Goal: Contribute content

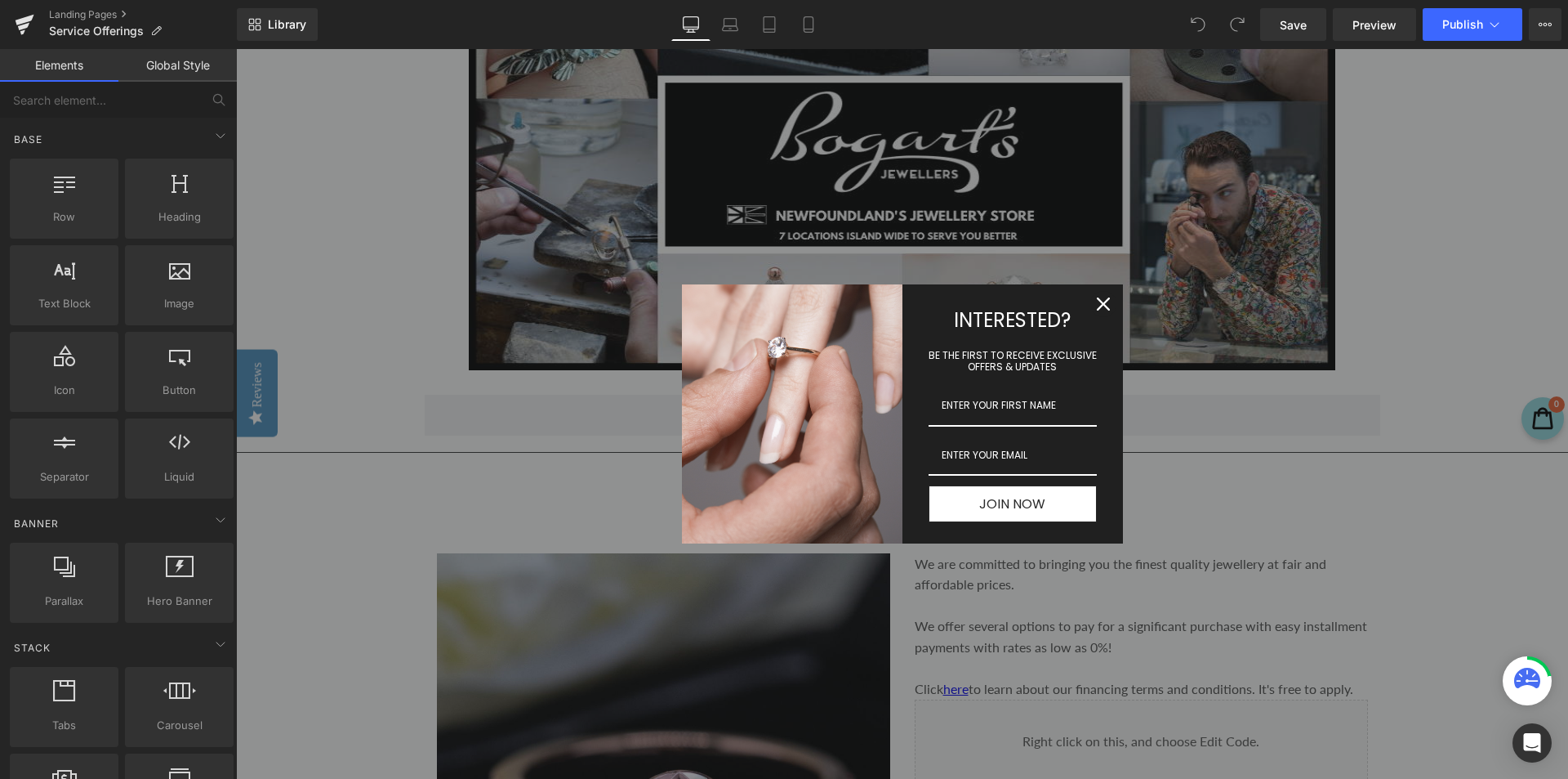
scroll to position [1062, 0]
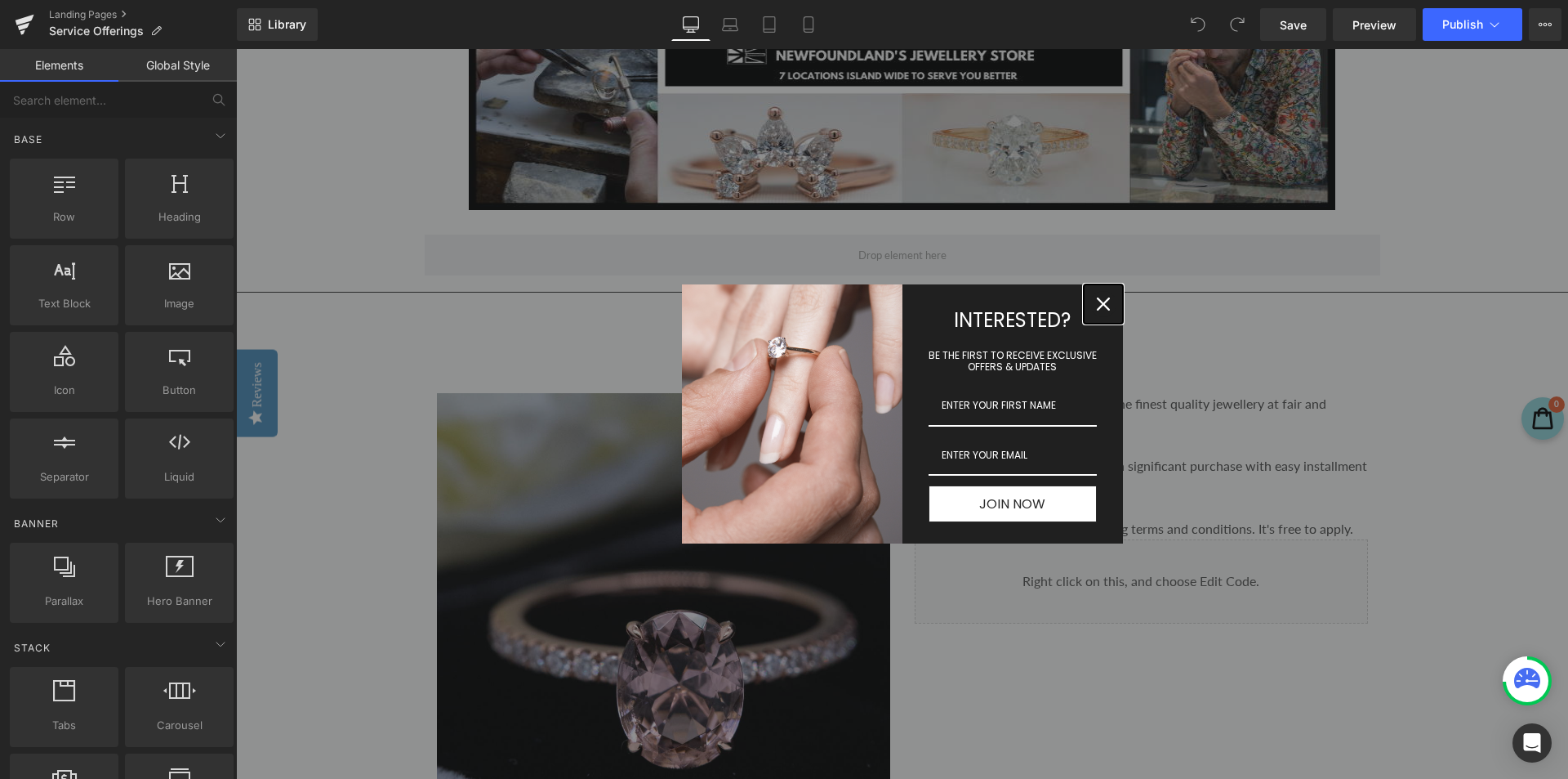
click at [1097, 302] on icon "close icon" at bounding box center [1103, 304] width 13 height 13
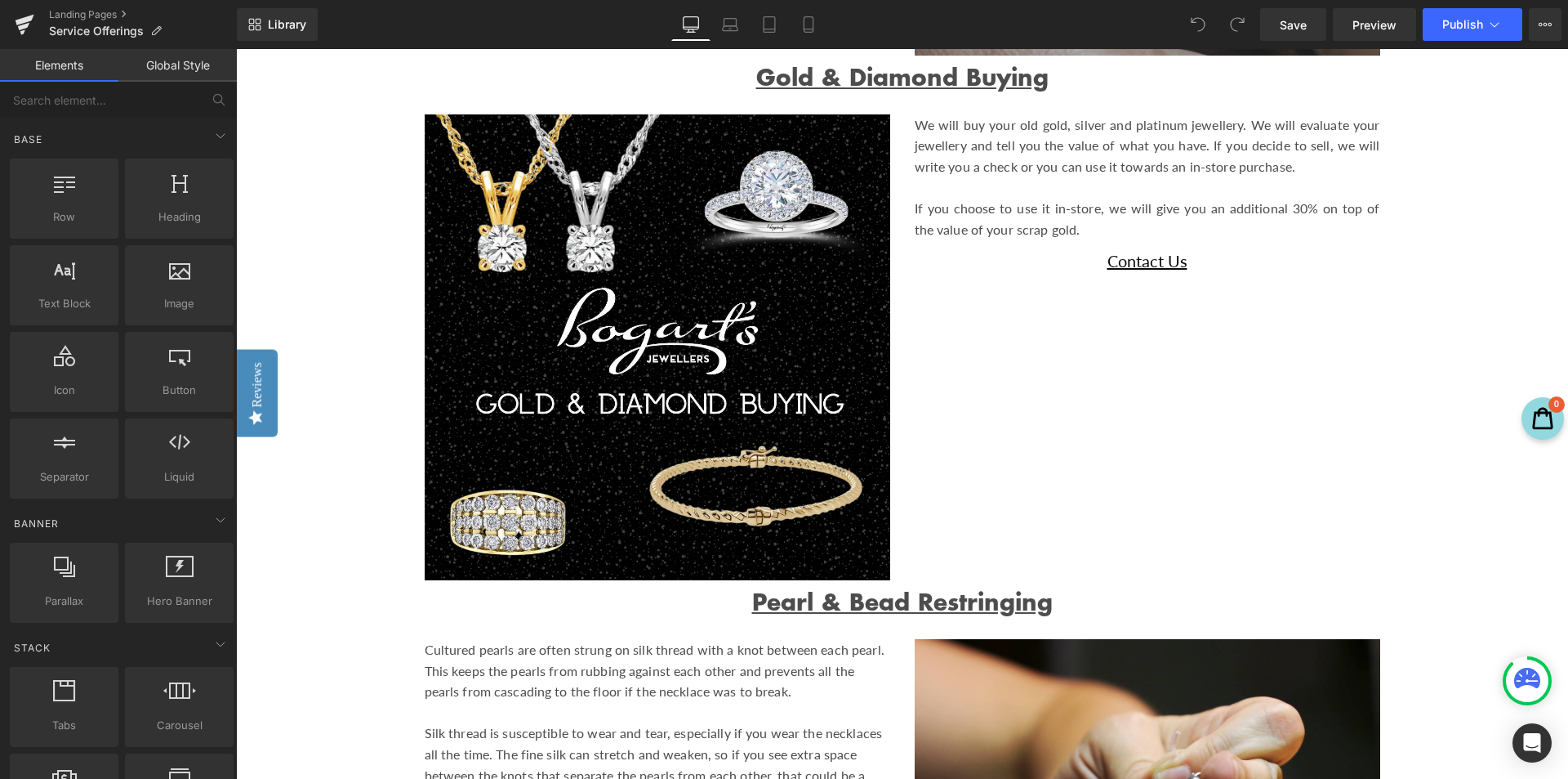
scroll to position [4575, 0]
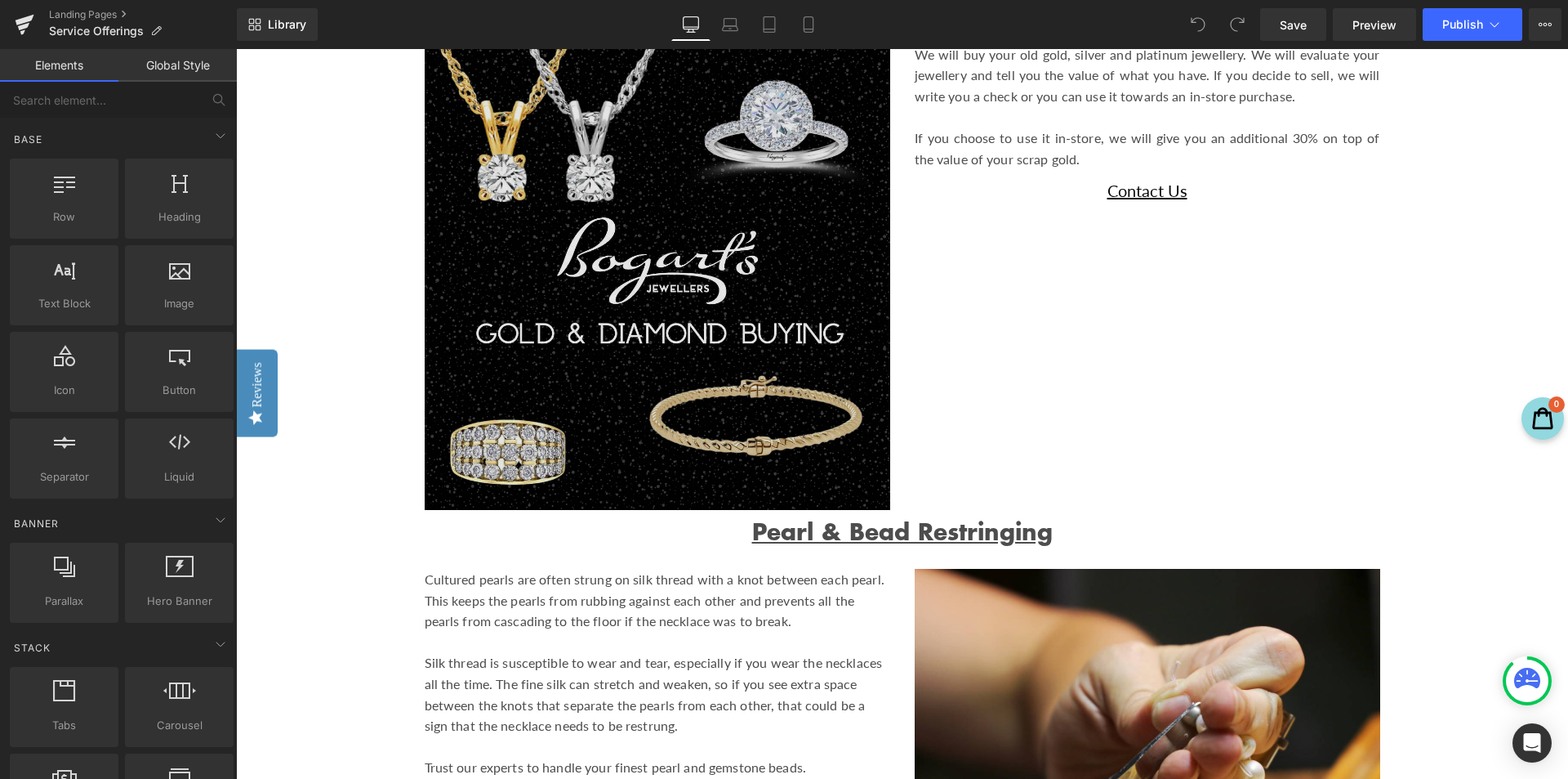
click at [598, 366] on img "Main content" at bounding box center [657, 276] width 465 height 465
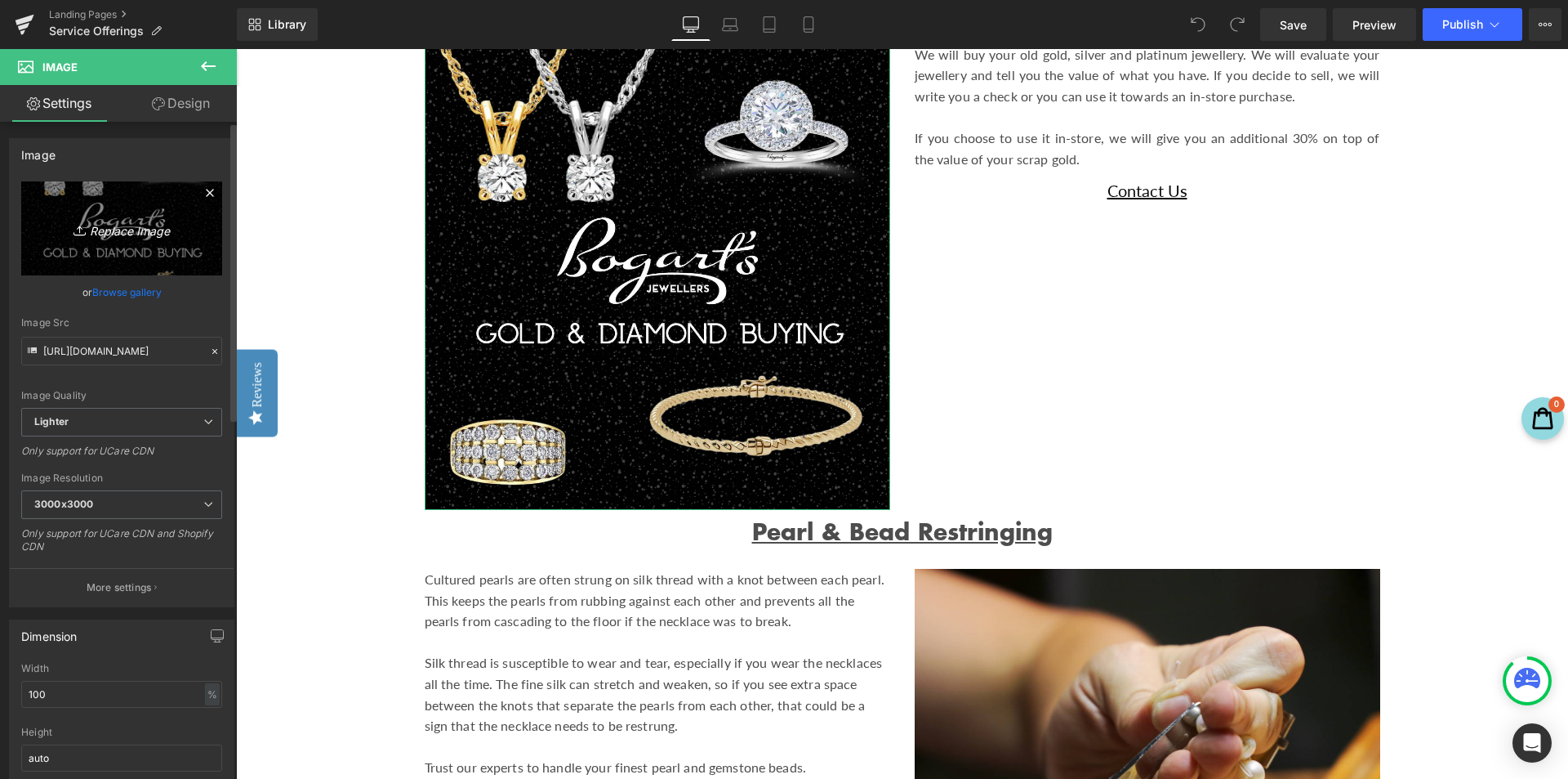
click at [98, 214] on link "Replace Image" at bounding box center [121, 228] width 201 height 94
type input "C:\fakepath\Untitled (Poster (Square)).png"
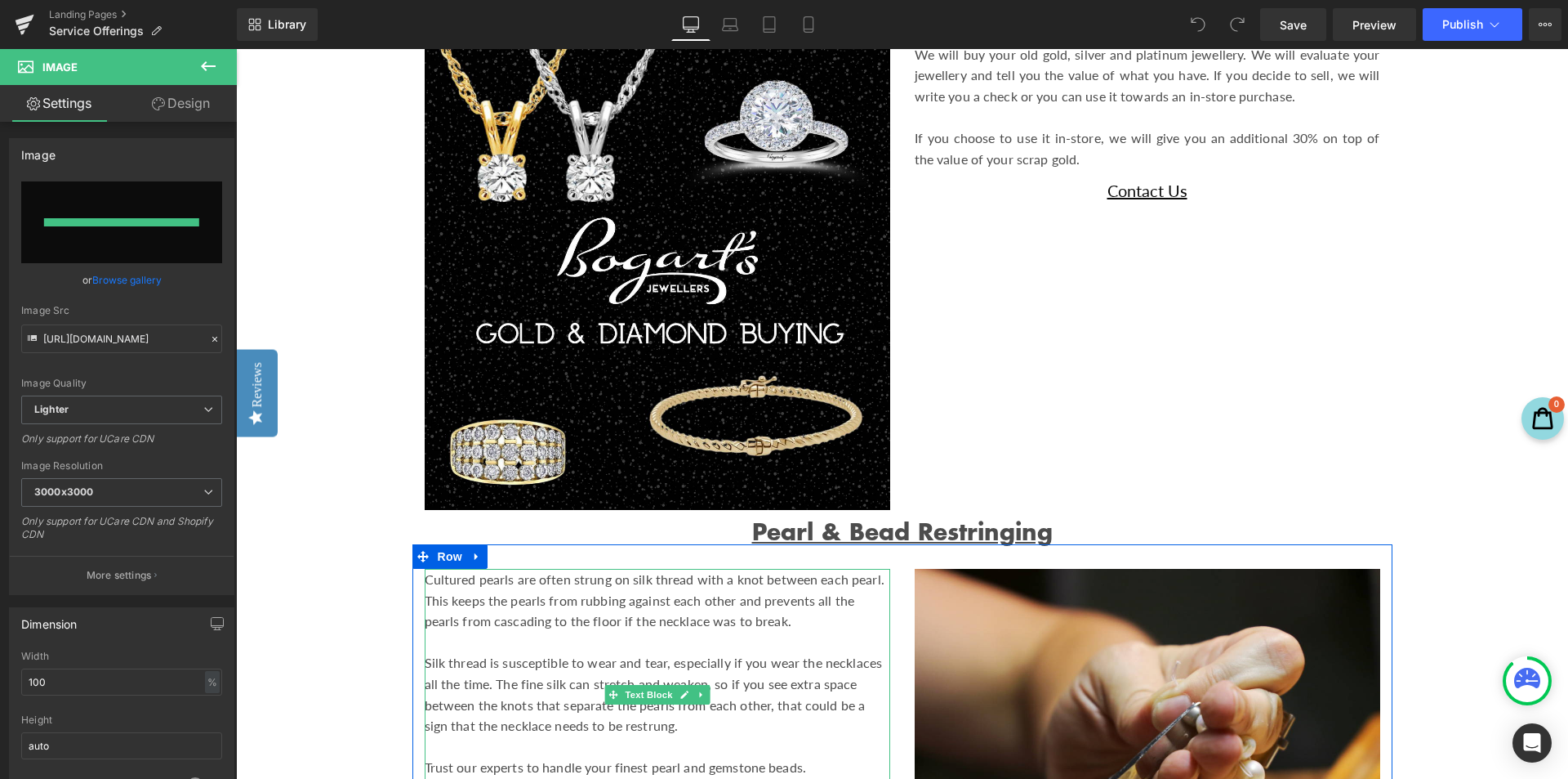
type input "[URL][DOMAIN_NAME]"
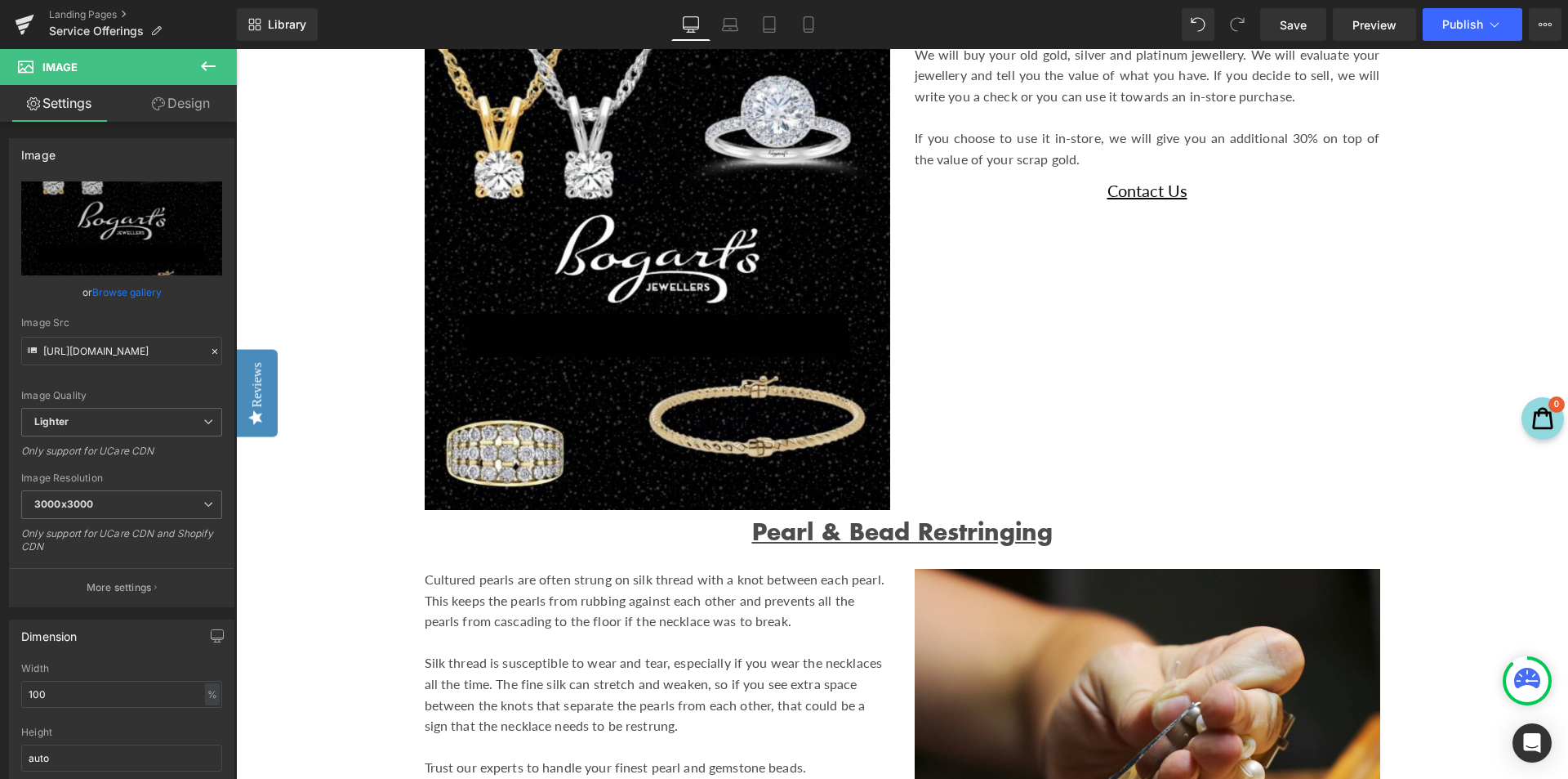
click at [1066, 358] on div "Image We will buy your old gold, silver and platinum jewellery. We will evaluat…" at bounding box center [902, 268] width 980 height 498
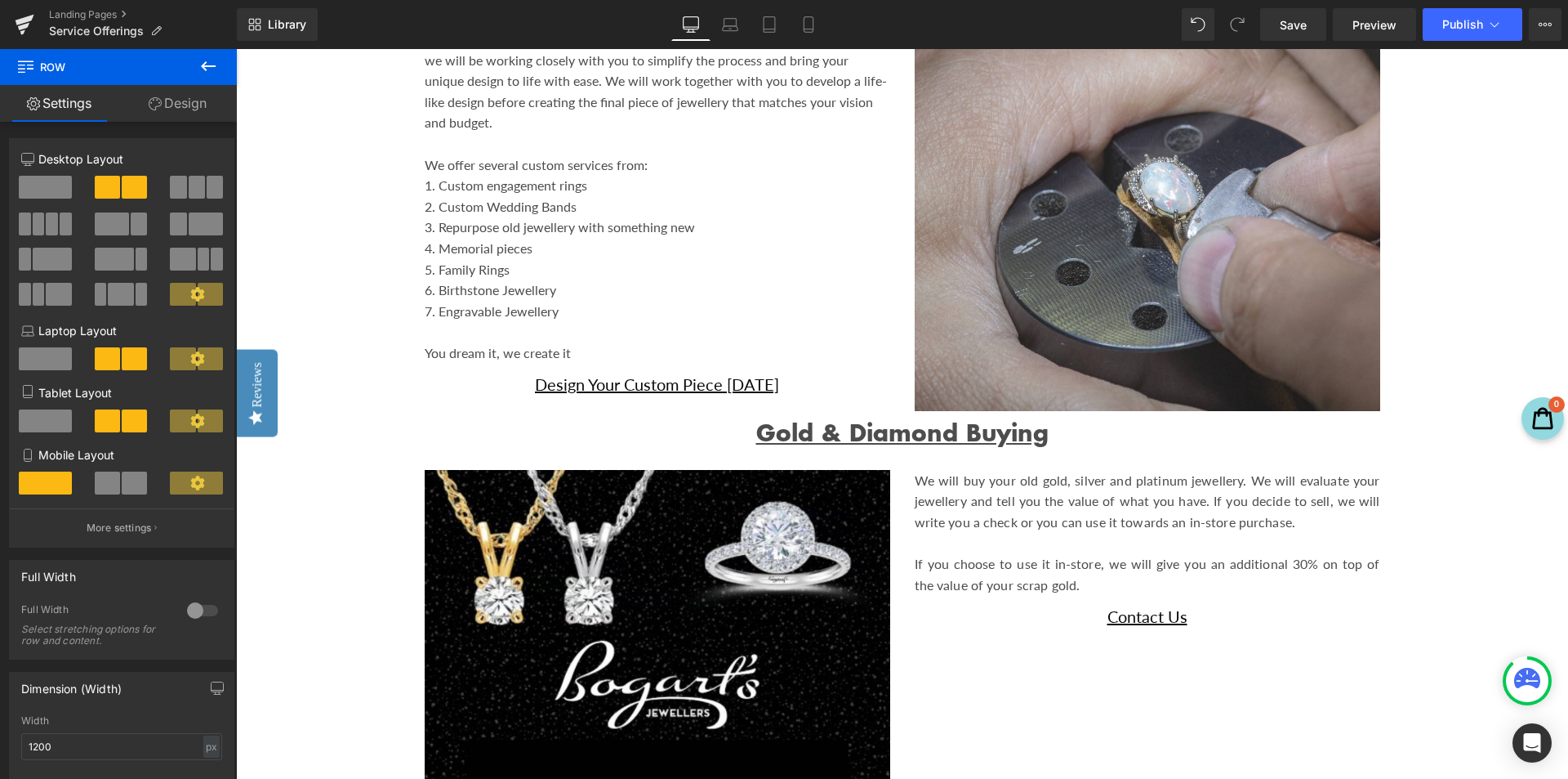
scroll to position [4248, 0]
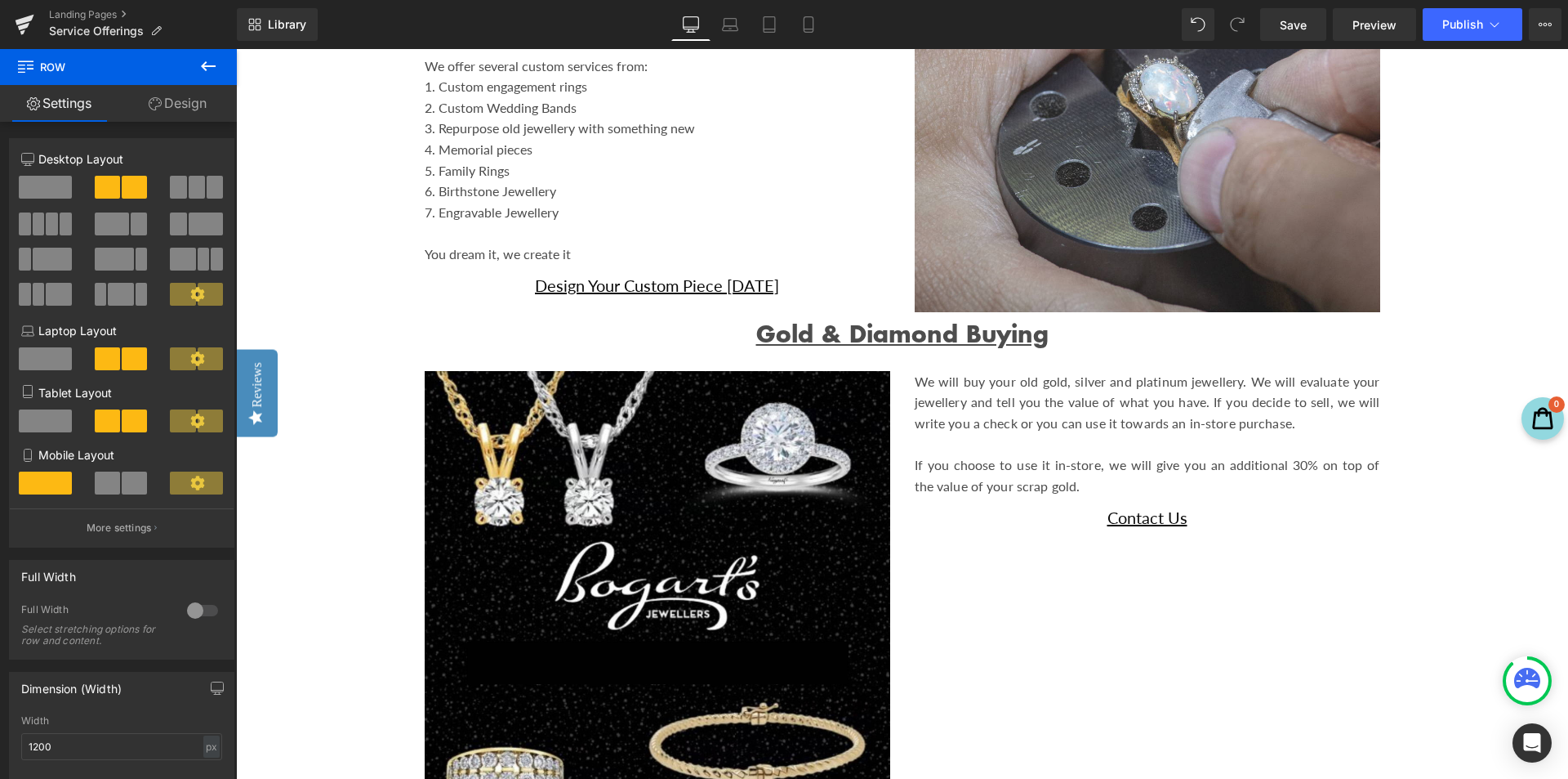
click at [1046, 427] on p "We will buy your old gold, silver and platinum jewellery. We will evaluate your…" at bounding box center [1147, 402] width 465 height 63
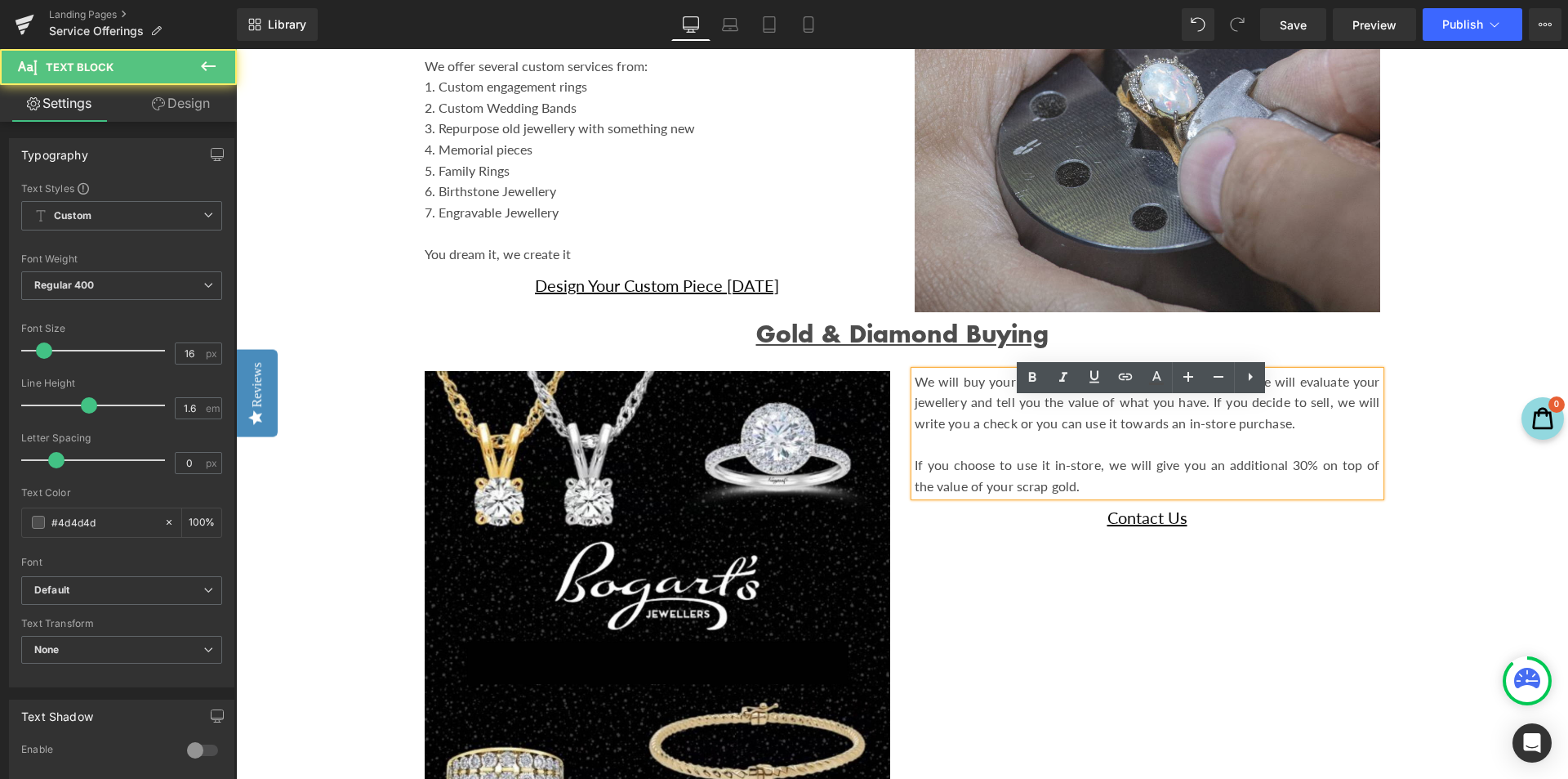
click at [1133, 427] on p "We will buy your old gold, silver and platinum jewellery. We will evaluate your…" at bounding box center [1147, 402] width 465 height 63
click at [1167, 483] on p "If you choose to use it in-store, we will give you an additional 30% on top of …" at bounding box center [1147, 475] width 465 height 42
click at [1281, 434] on p "We will buy your old gold, silver and platinum jewellery. We will evaluate your…" at bounding box center [1147, 402] width 465 height 63
click at [1006, 434] on p "We will buy your old gold, silver and platinum jewellery. We will evaluate your…" at bounding box center [1147, 402] width 465 height 63
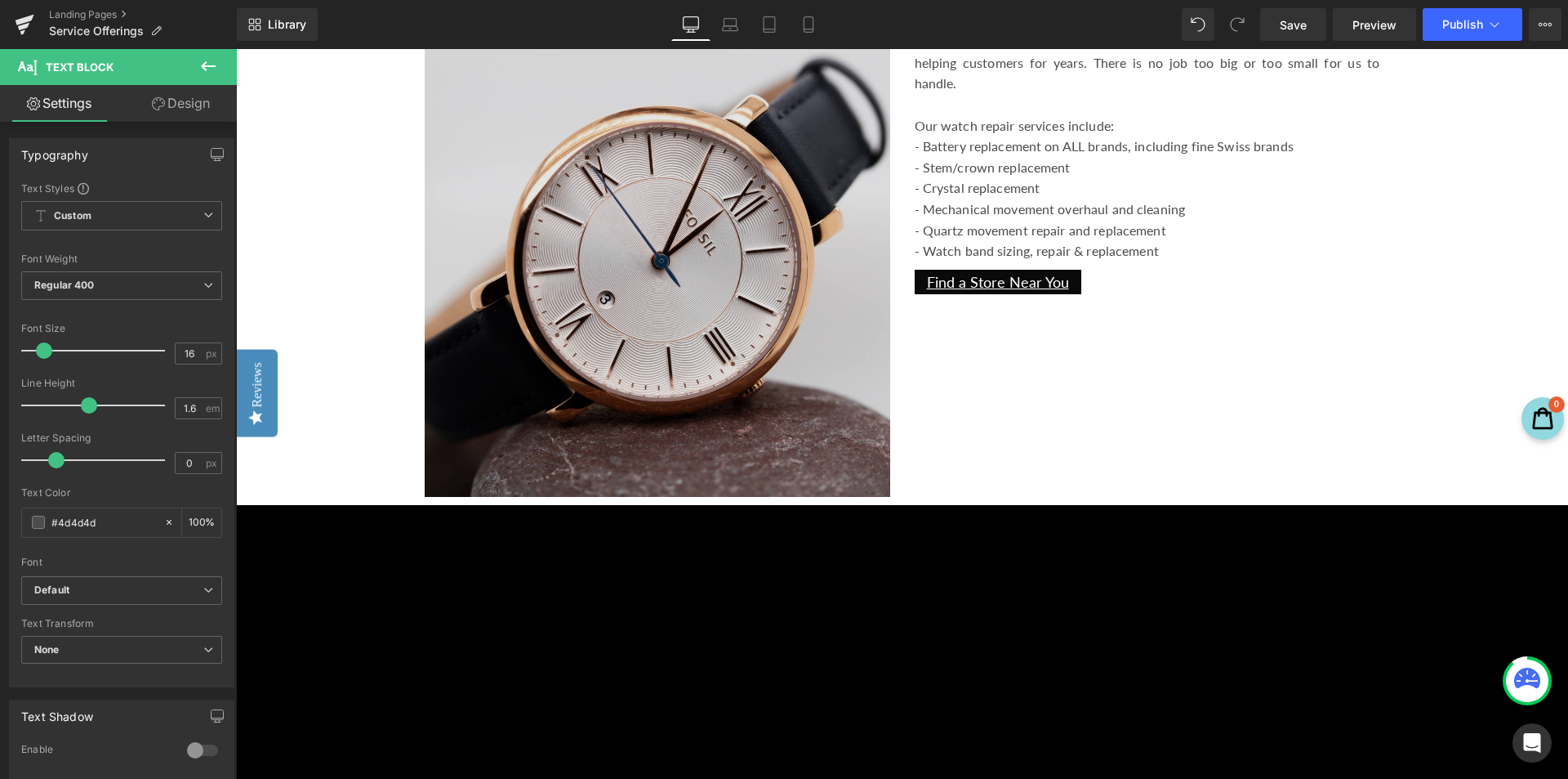
scroll to position [5392, 0]
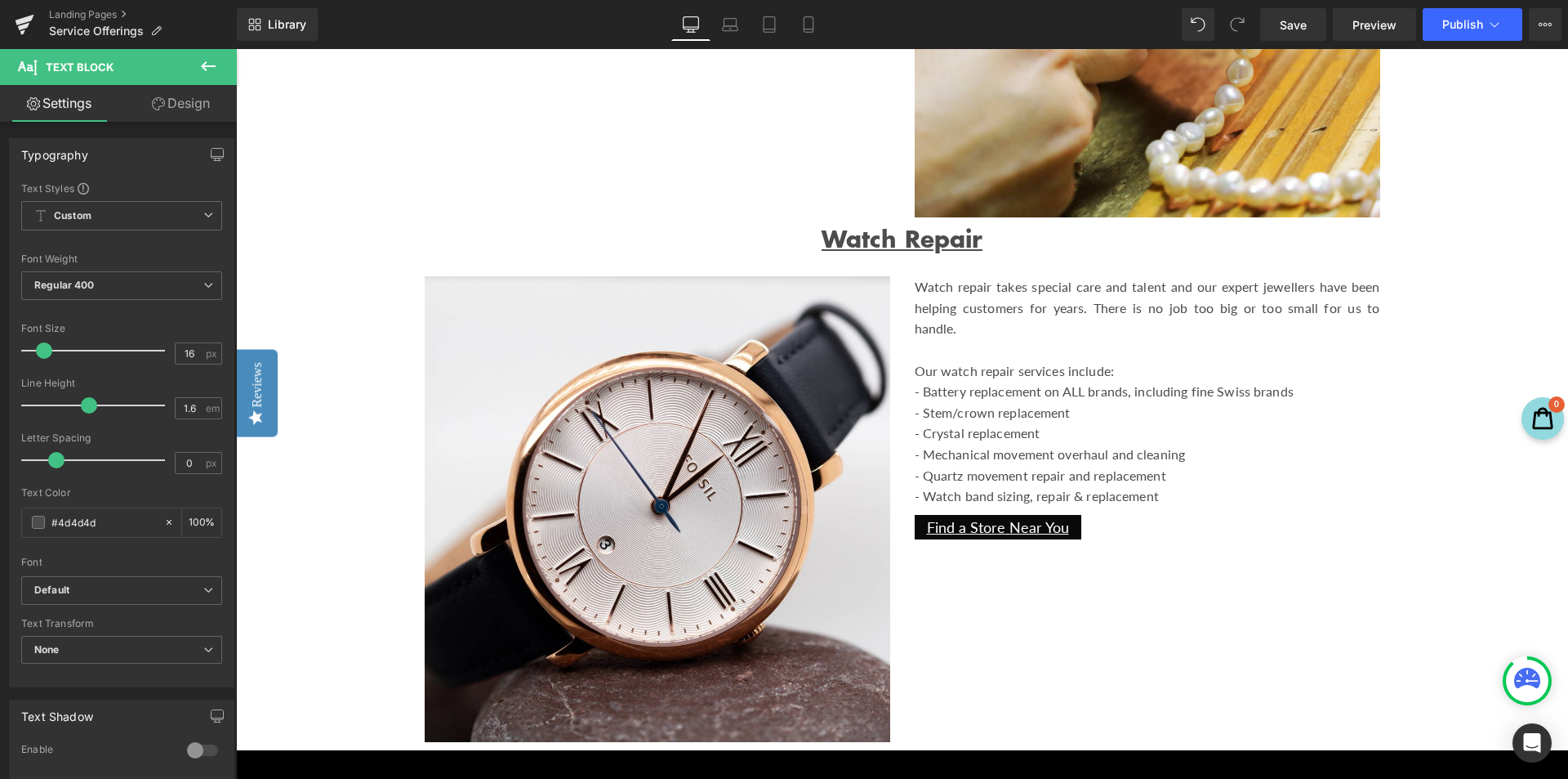
click at [1170, 420] on div "Watch repair takes special care and talent and our expert jewellers have been h…" at bounding box center [1147, 391] width 465 height 231
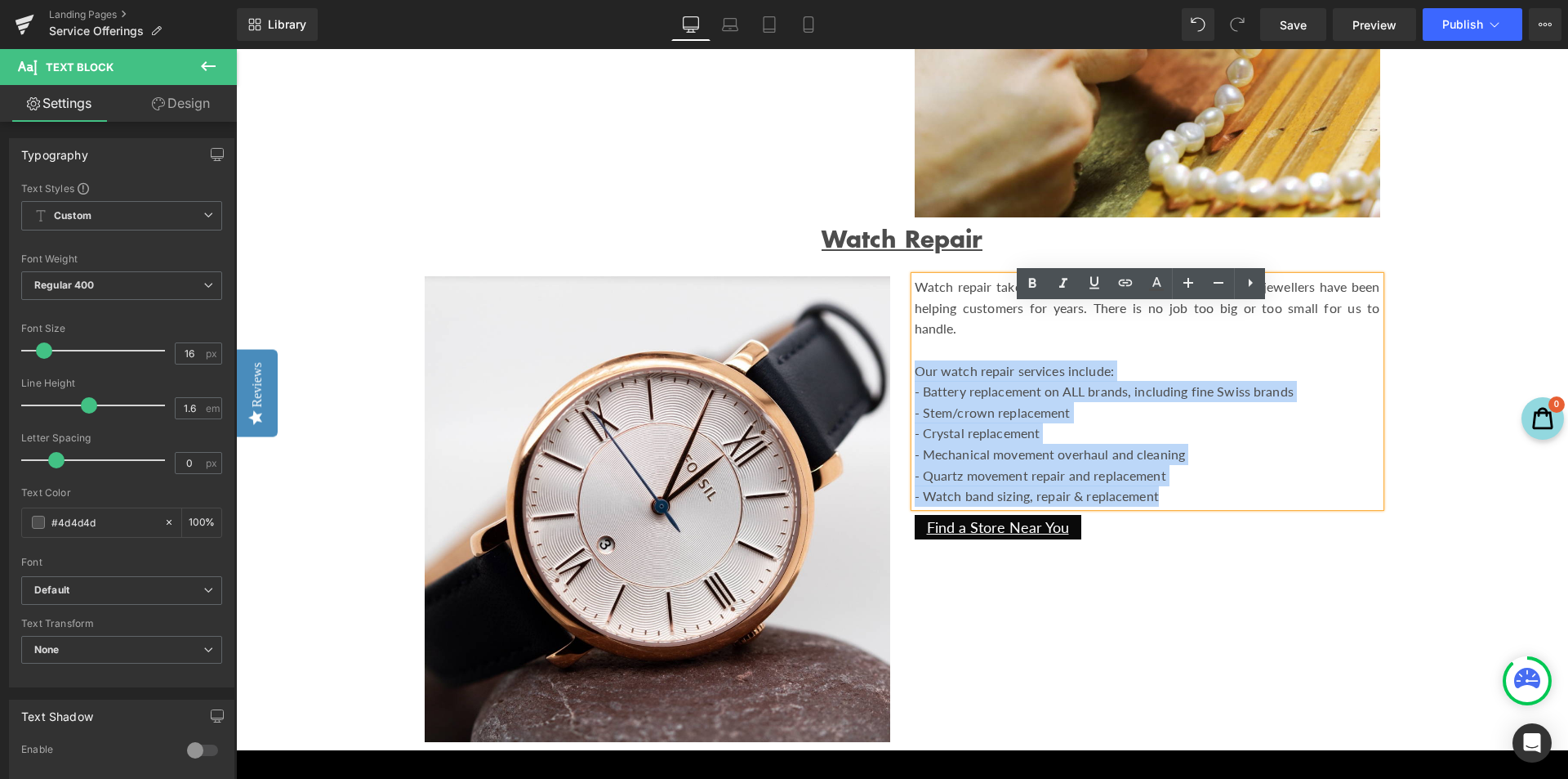
drag, startPoint x: 1164, startPoint y: 525, endPoint x: 908, endPoint y: 402, distance: 284.0
click at [914, 402] on div "Watch repair takes special care and talent and our expert jewellers have been h…" at bounding box center [1147, 391] width 465 height 231
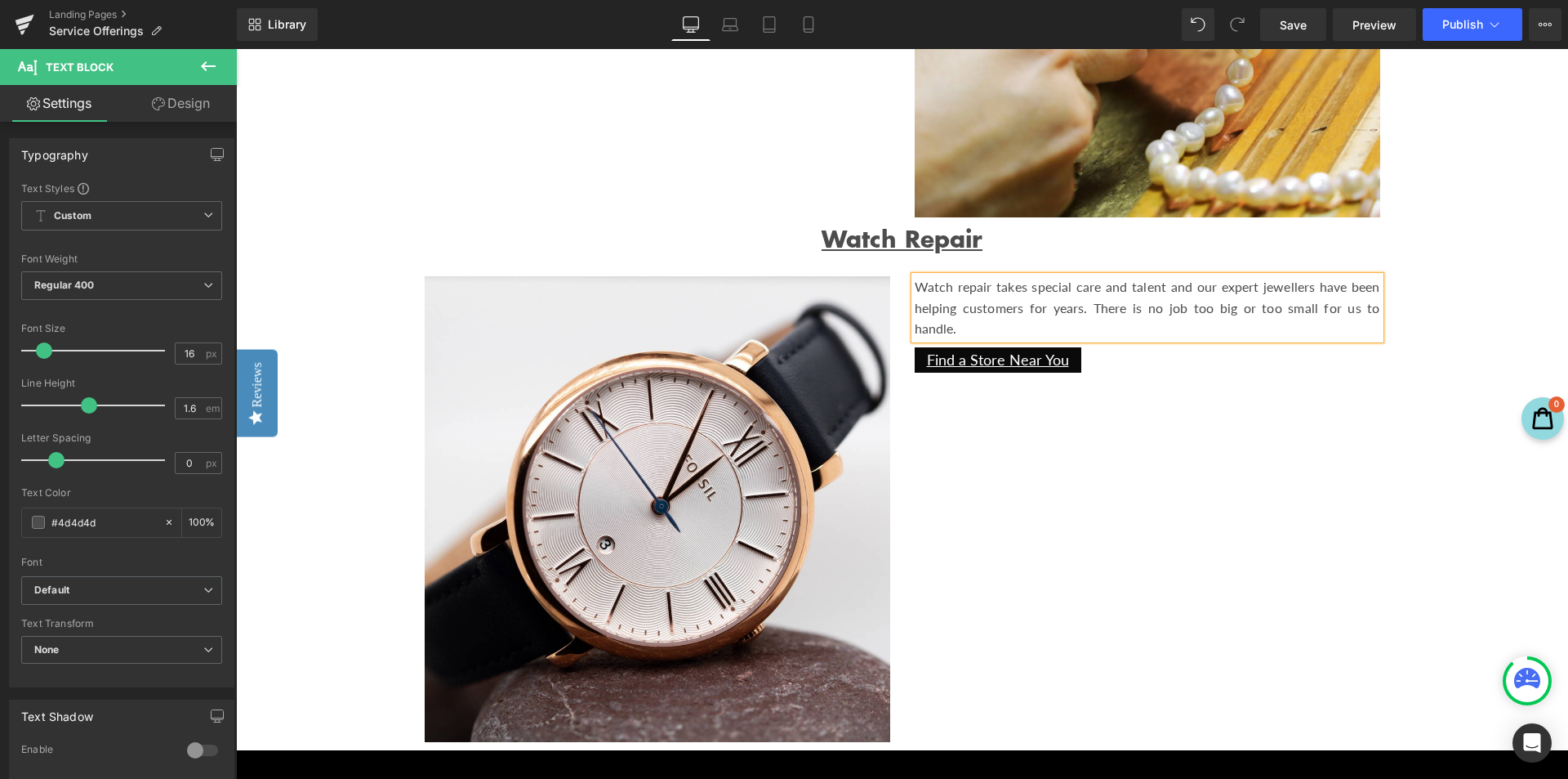
click at [1199, 329] on p "Watch repair takes special care and talent and our expert jewellers have been h…" at bounding box center [1147, 307] width 465 height 63
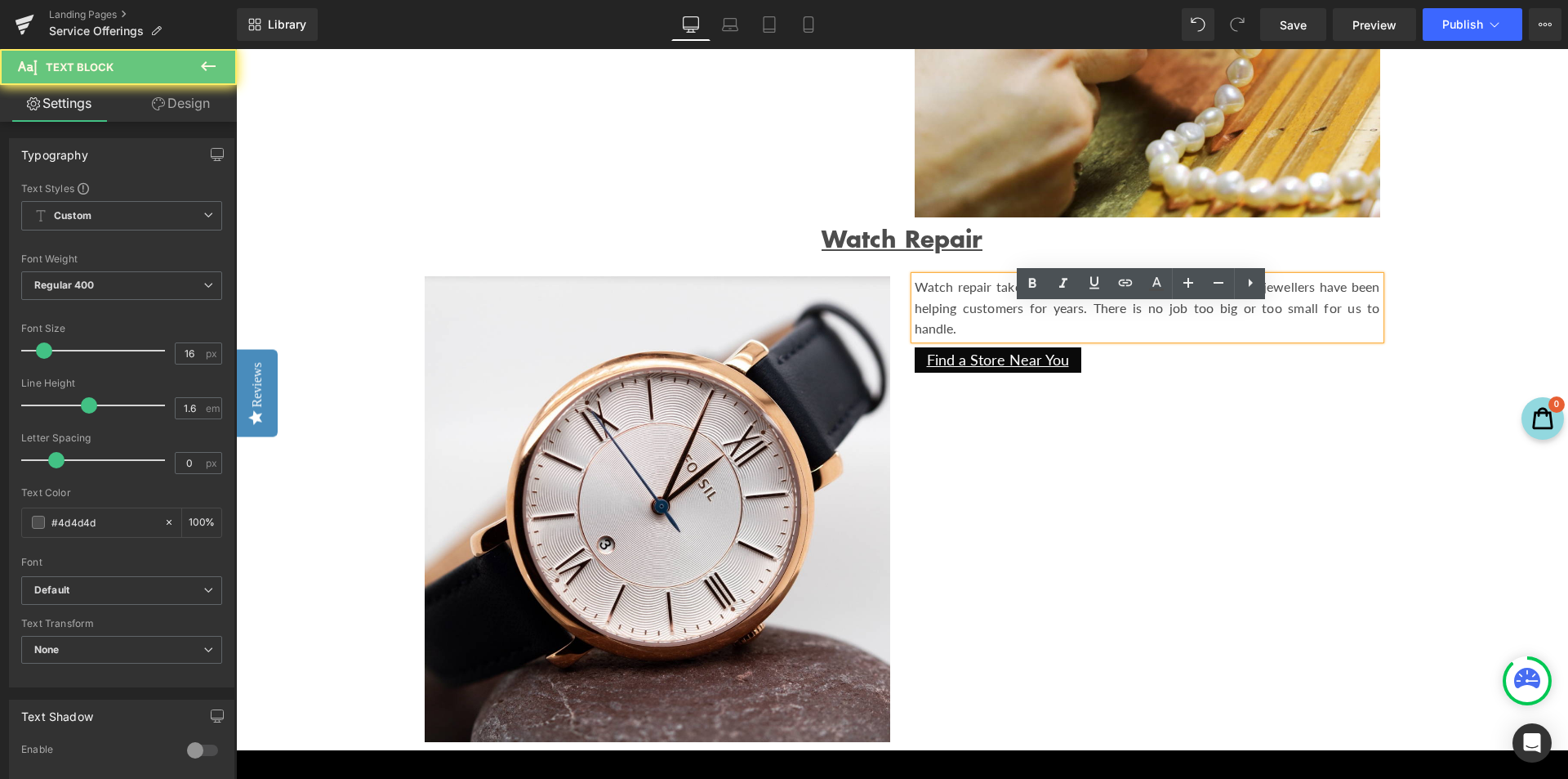
click at [1151, 329] on p "Watch repair takes special care and talent and our expert jewellers have been h…" at bounding box center [1147, 307] width 465 height 63
drag, startPoint x: 1123, startPoint y: 316, endPoint x: 1149, endPoint y: 317, distance: 26.0
click at [1149, 317] on p "Watch repair takes special care and talent and our expert jewellers have been h…" at bounding box center [1147, 307] width 465 height 63
click at [1154, 319] on p "Watch repair takes special care and talent and our expert jewellers have been h…" at bounding box center [1147, 307] width 465 height 63
drag, startPoint x: 1223, startPoint y: 322, endPoint x: 1295, endPoint y: 357, distance: 80.1
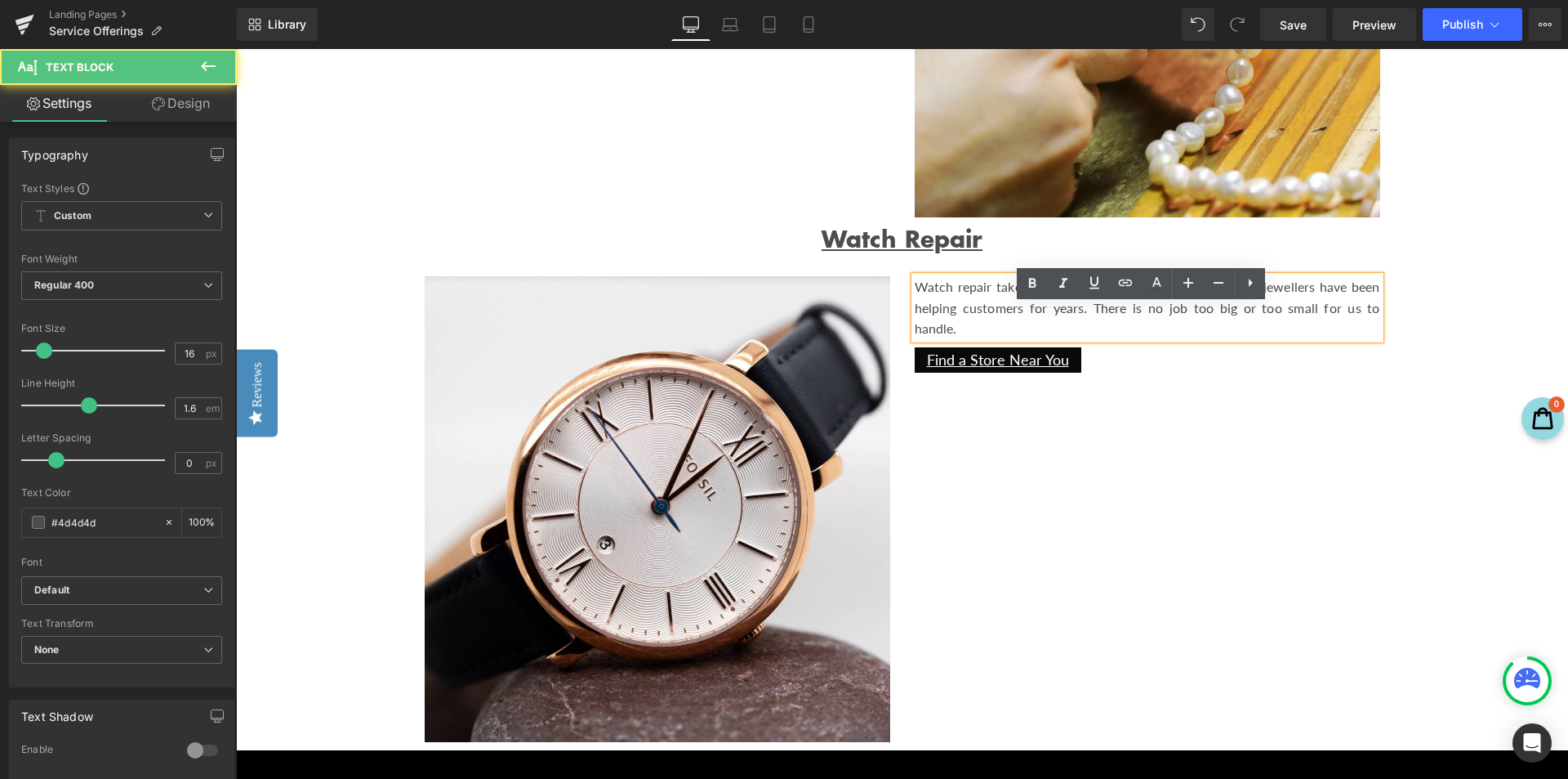
click at [1295, 339] on p "Watch repair takes special care and talent and our expert jewellers have been h…" at bounding box center [1147, 307] width 465 height 63
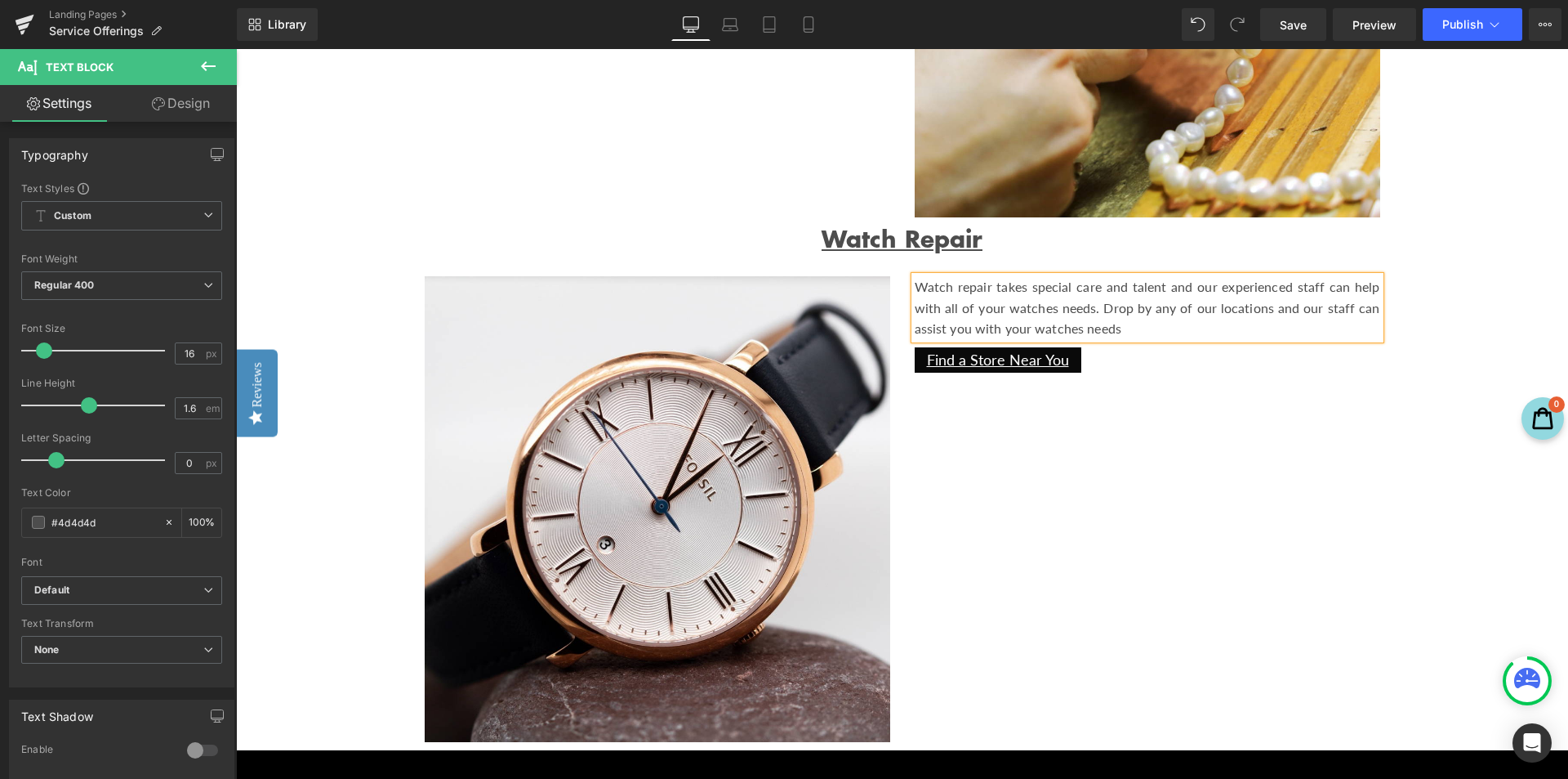
click at [1109, 333] on p "Watch repair takes special care and talent and our experienced staff can help w…" at bounding box center [1147, 307] width 465 height 63
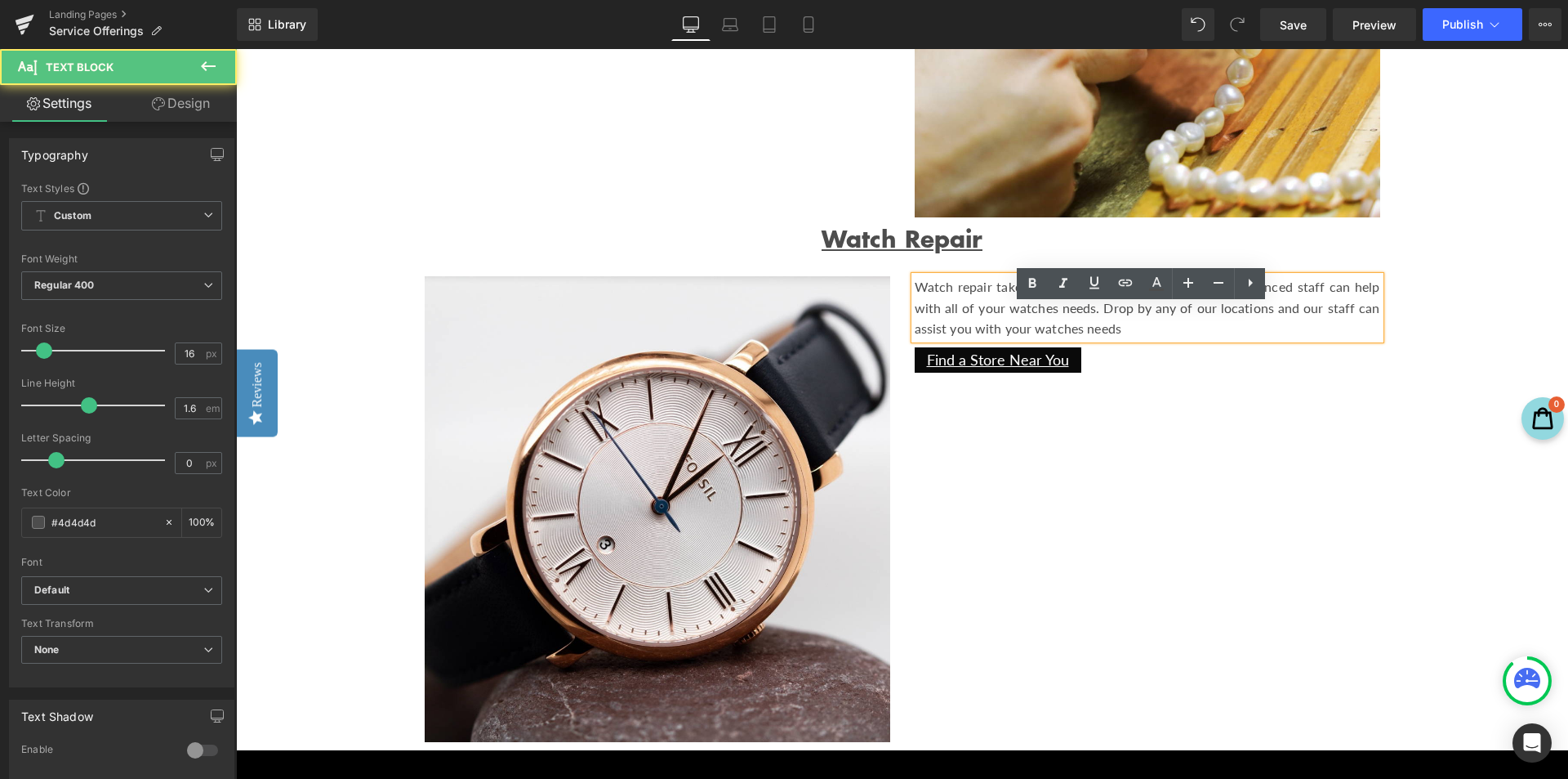
click at [1113, 338] on p "Watch repair takes special care and talent and our experienced staff can help w…" at bounding box center [1147, 307] width 465 height 63
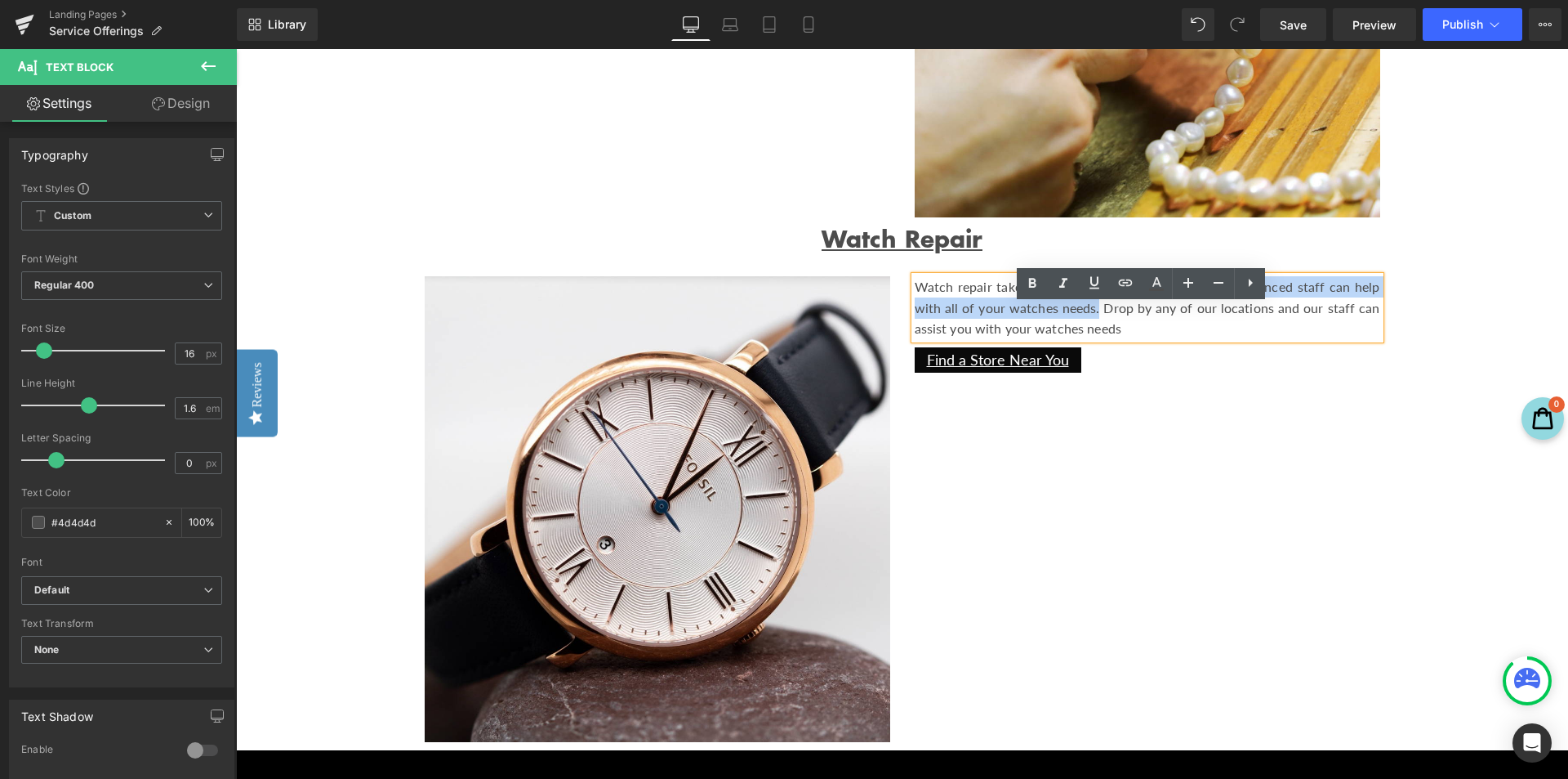
drag, startPoint x: 1095, startPoint y: 337, endPoint x: 1163, endPoint y: 325, distance: 69.1
click at [1163, 325] on p "Watch repair takes special care and talent and our experienced staff can help w…" at bounding box center [1147, 307] width 465 height 63
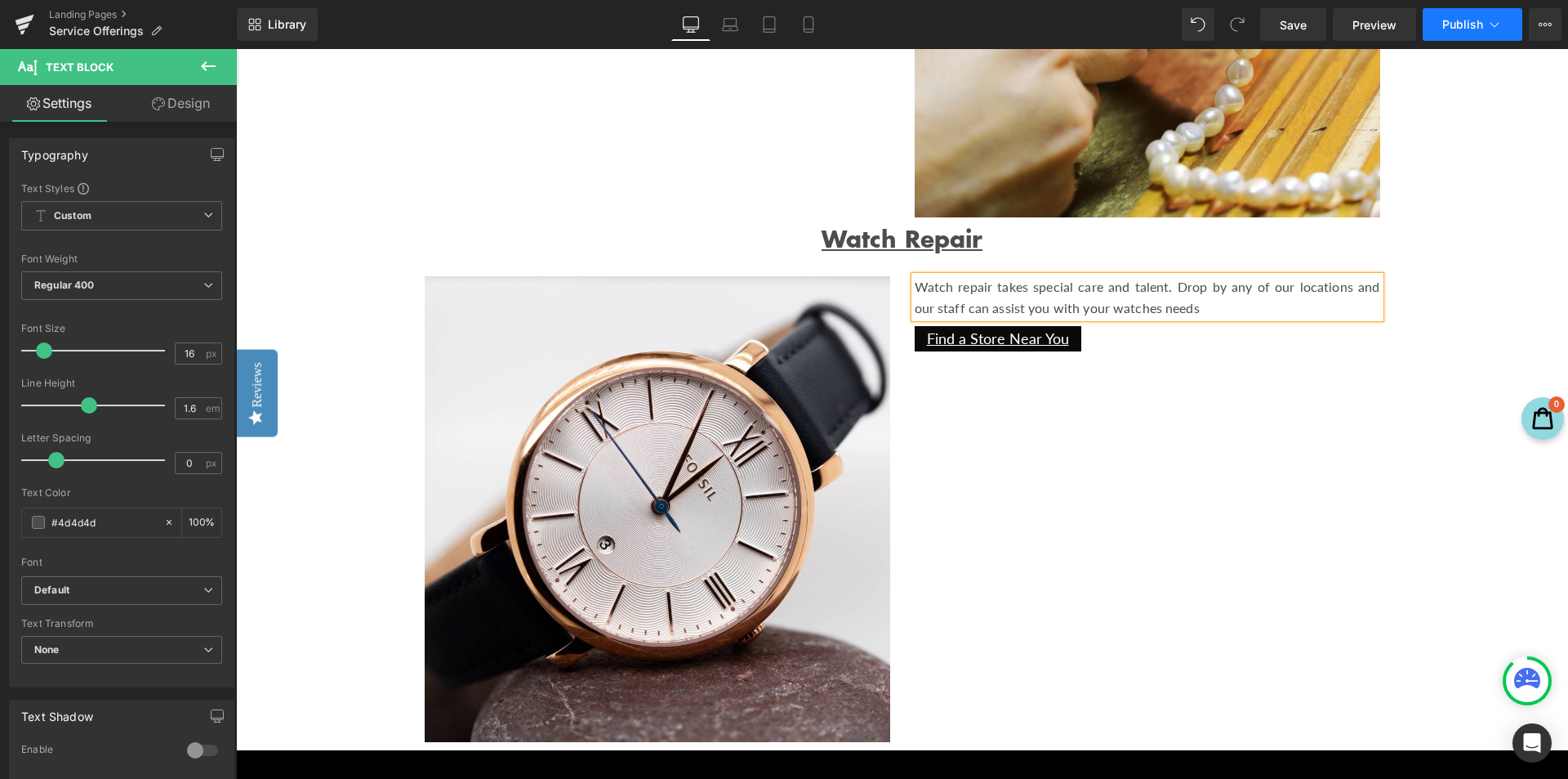
click at [1454, 21] on span "Publish" at bounding box center [1462, 25] width 41 height 13
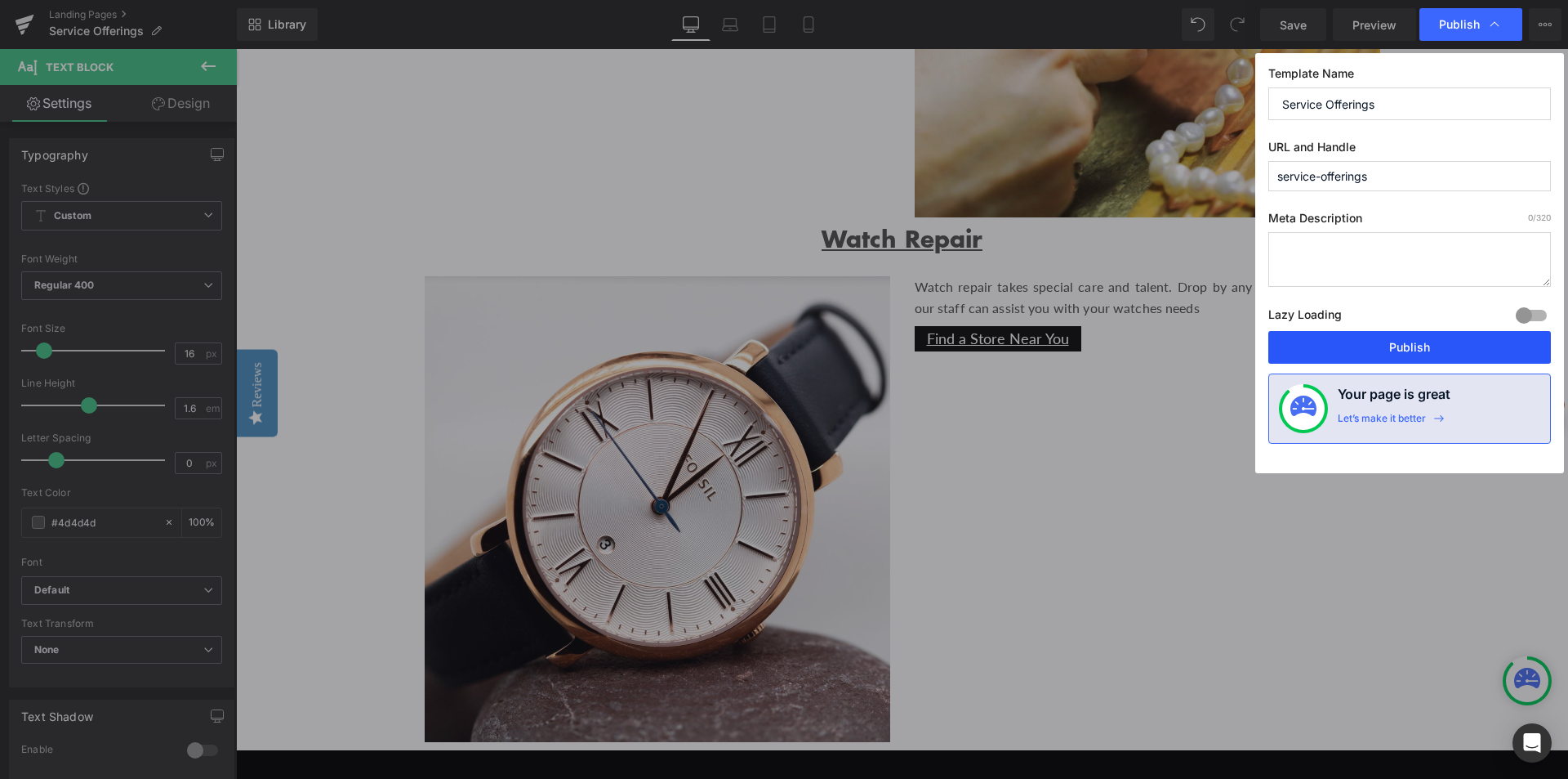
click at [1357, 340] on button "Publish" at bounding box center [1409, 348] width 283 height 33
